Goal: Obtain resource: Download file/media

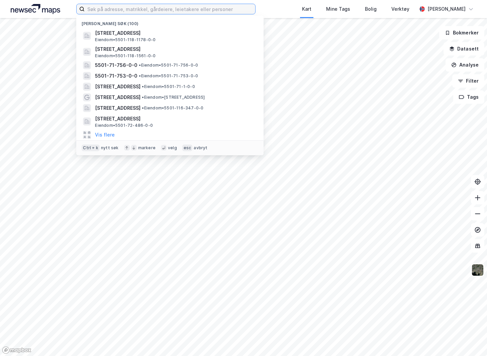
click at [117, 13] on input at bounding box center [170, 9] width 171 height 10
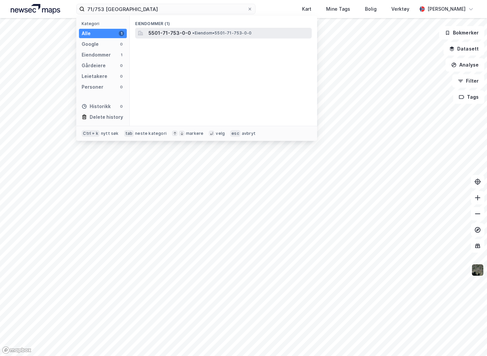
click at [179, 38] on div "5501-71-753-0-0 • Eiendom • 5501-71-753-0-0" at bounding box center [223, 33] width 177 height 11
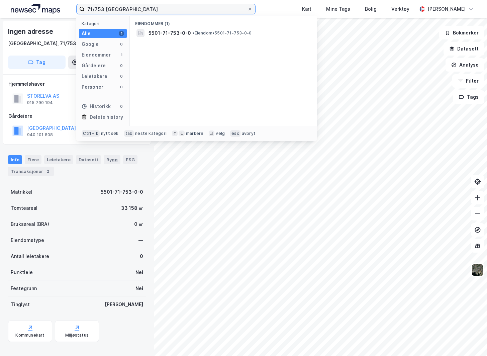
drag, startPoint x: 128, startPoint y: 10, endPoint x: 74, endPoint y: 6, distance: 54.7
click at [74, 6] on div "71/753 tromsø Kategori Alle 1 Google 0 Eiendommer 1 Gårdeiere 0 Leietakere 0 Pe…" at bounding box center [243, 9] width 487 height 18
click at [94, 9] on input "116/506 tromsø" at bounding box center [166, 9] width 163 height 10
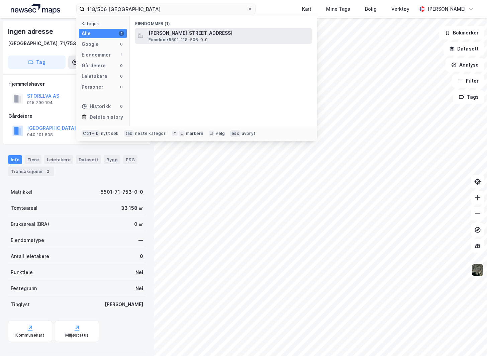
click at [144, 33] on div at bounding box center [140, 36] width 8 height 8
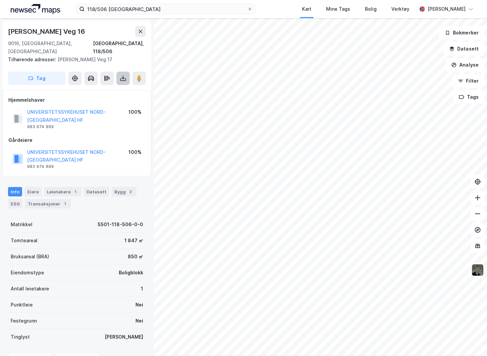
click at [118, 72] on button at bounding box center [122, 78] width 13 height 13
click at [100, 89] on div "Last ned grunnbok" at bounding box center [90, 91] width 39 height 5
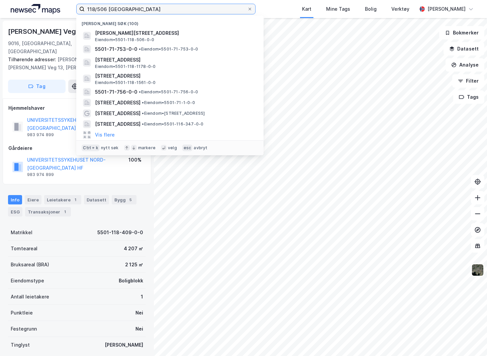
click at [104, 9] on input "118/506 tromsø" at bounding box center [166, 9] width 163 height 10
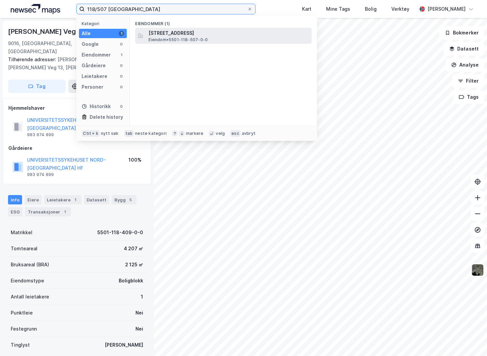
type input "118/507 tromsø"
click at [176, 42] on span "Eiendom • 5501-118-507-0-0" at bounding box center [178, 39] width 59 height 5
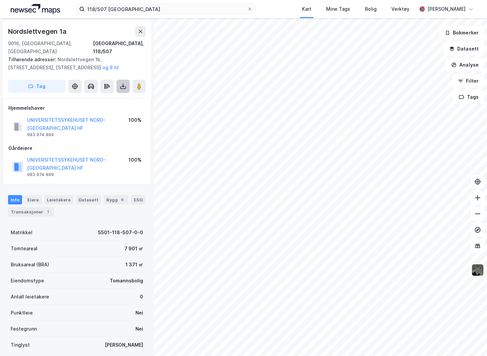
click at [122, 83] on icon at bounding box center [123, 86] width 7 height 7
click at [120, 94] on div "Last ned grunnbok" at bounding box center [94, 99] width 71 height 11
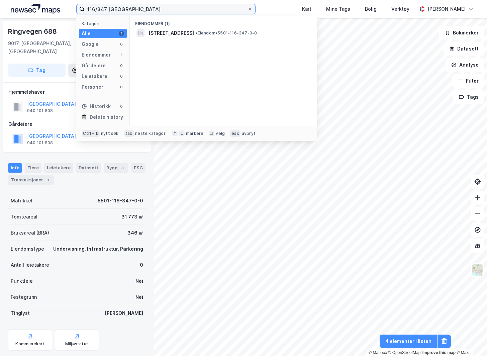
drag, startPoint x: 106, startPoint y: 9, endPoint x: 81, endPoint y: 8, distance: 25.8
click at [81, 8] on label "116/347 [GEOGRAPHIC_DATA]" at bounding box center [165, 9] width 179 height 11
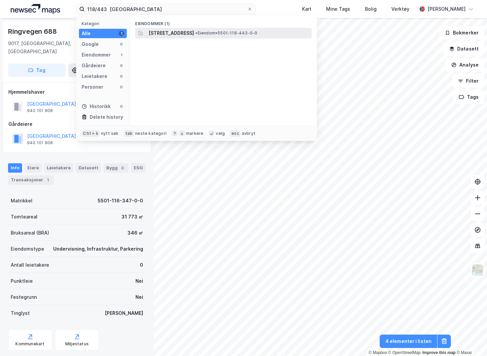
click at [168, 31] on span "[STREET_ADDRESS]" at bounding box center [171, 33] width 45 height 8
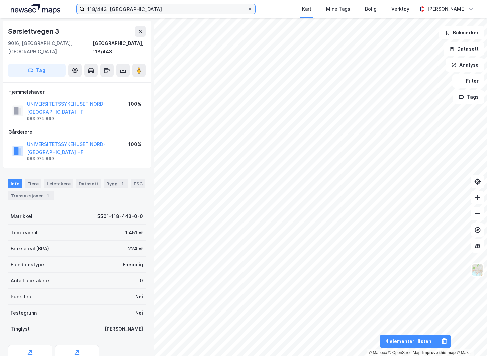
click at [107, 9] on input "118/443 [GEOGRAPHIC_DATA]" at bounding box center [166, 9] width 163 height 10
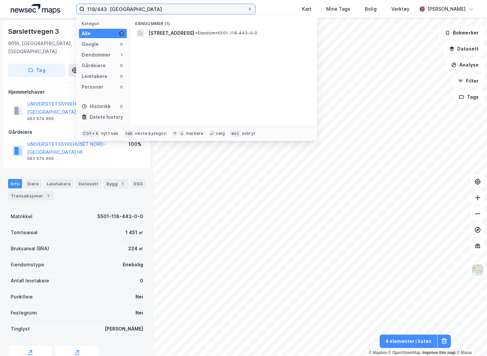
click at [109, 9] on input "118/443 [GEOGRAPHIC_DATA]" at bounding box center [166, 9] width 163 height 10
type input "118/443 [GEOGRAPHIC_DATA]"
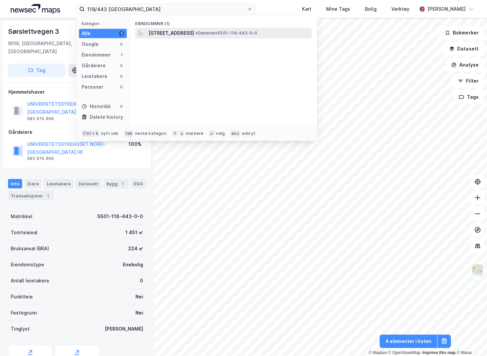
click at [158, 35] on span "[STREET_ADDRESS]" at bounding box center [171, 33] width 45 height 8
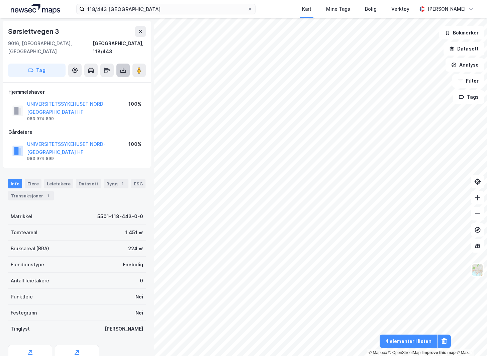
click at [120, 67] on icon at bounding box center [123, 70] width 7 height 7
click at [107, 81] on div "Last ned grunnbok" at bounding box center [90, 83] width 39 height 5
